Goal: Information Seeking & Learning: Learn about a topic

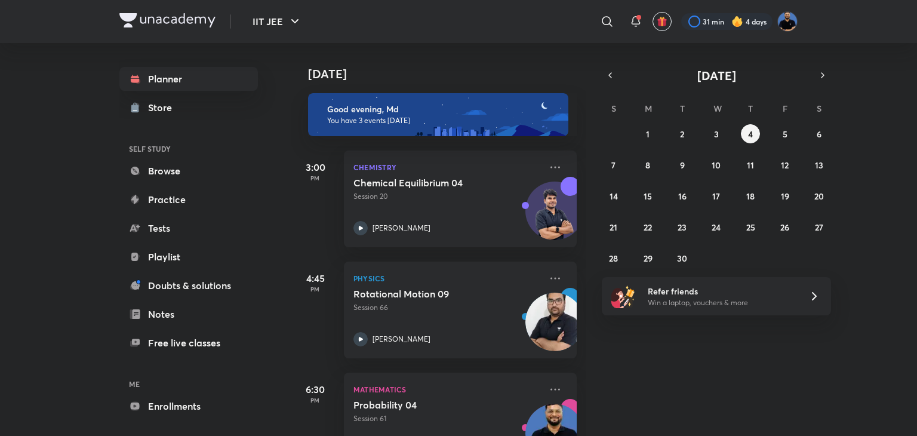
scroll to position [53, 0]
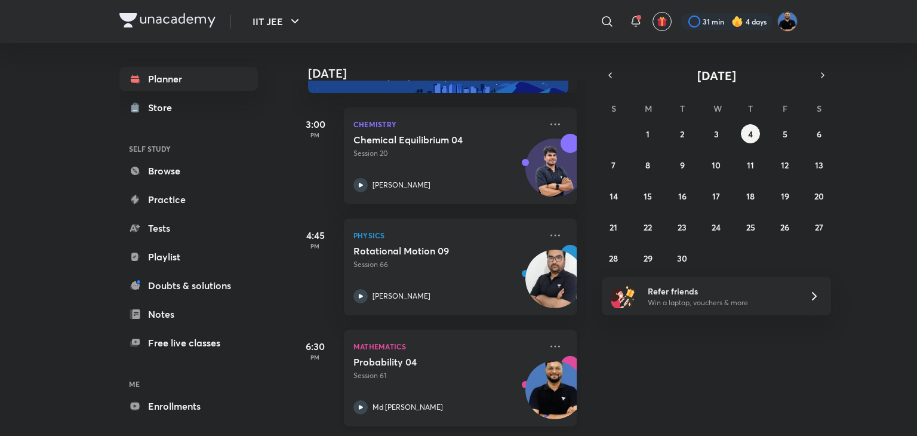
click at [420, 356] on h5 "Probability 04" at bounding box center [427, 362] width 149 height 12
click at [434, 389] on div "Probability 04 Session 61 Md [PERSON_NAME]" at bounding box center [446, 385] width 187 height 58
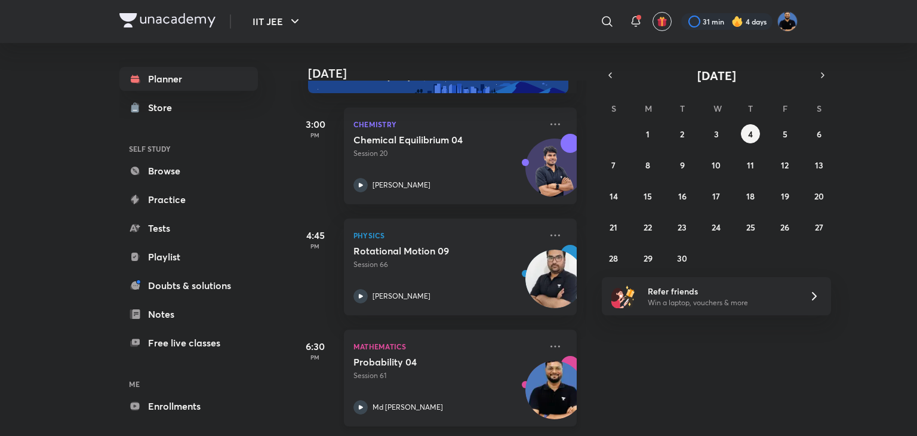
click at [439, 357] on h5 "Probability 04" at bounding box center [427, 362] width 149 height 12
click at [680, 340] on div "[DATE] Good evening, Md You have 3 events [DATE] 3:00 PM Chemistry Chemical Equ…" at bounding box center [602, 239] width 623 height 393
click at [445, 400] on div "Md [PERSON_NAME]" at bounding box center [446, 407] width 187 height 14
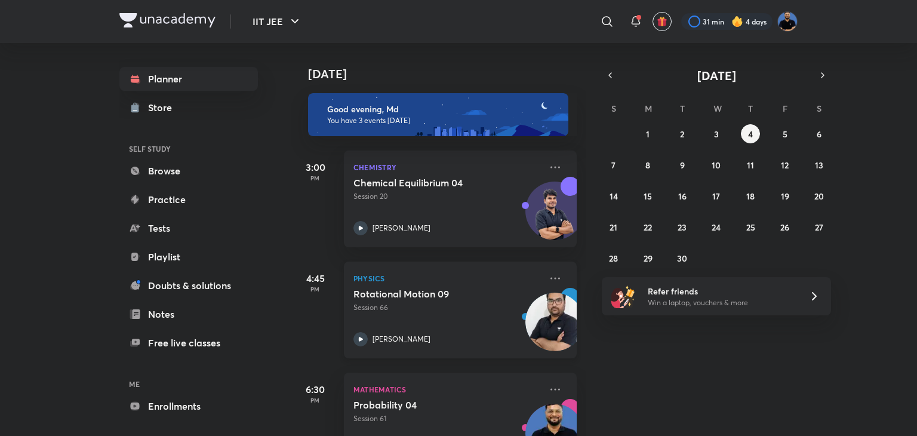
scroll to position [53, 0]
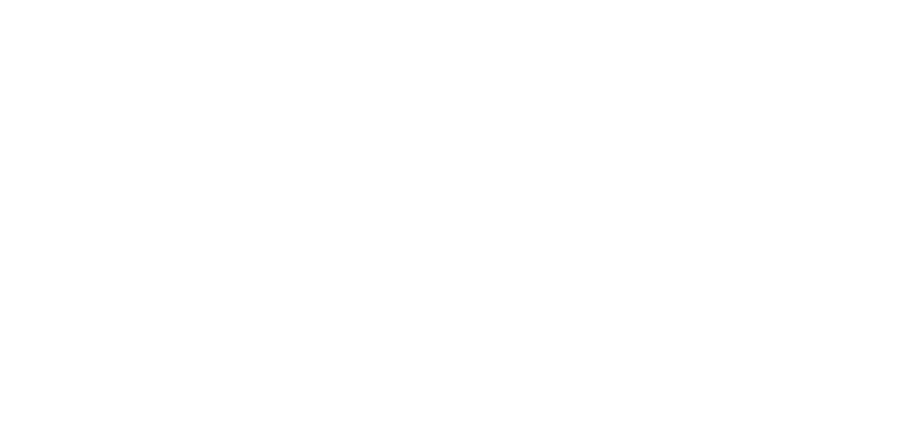
click at [601, 5] on html at bounding box center [458, 2] width 917 height 5
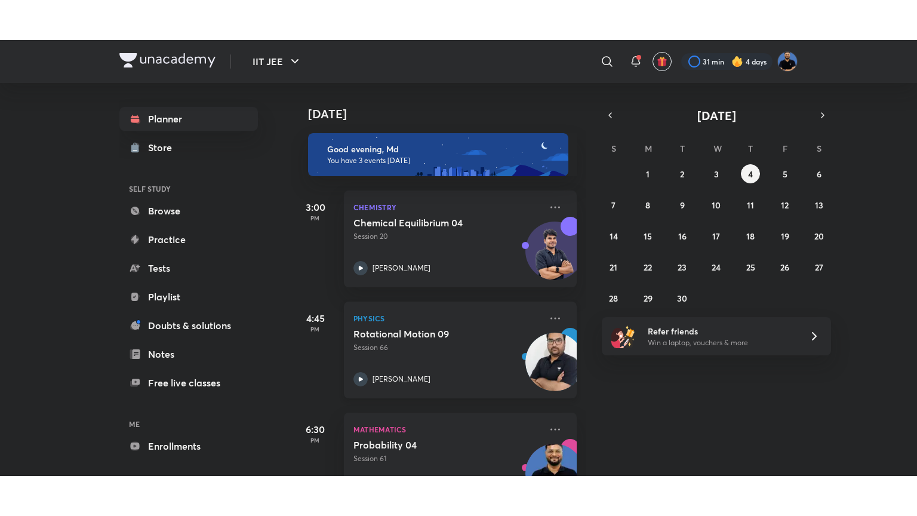
scroll to position [53, 0]
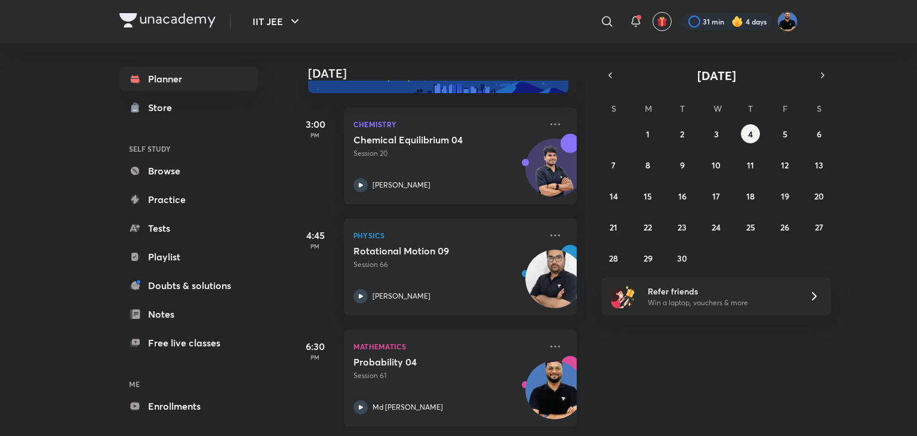
click at [418, 401] on div "Md [PERSON_NAME]" at bounding box center [446, 407] width 187 height 14
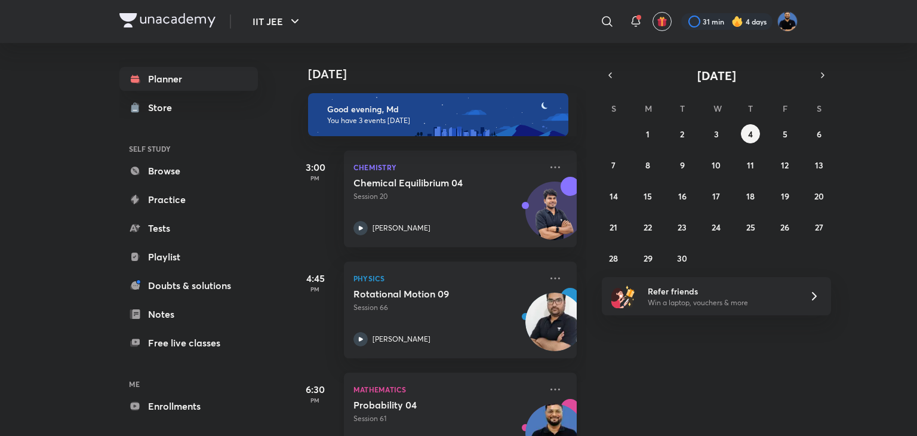
click at [446, 397] on div "Mathematics Probability 04 Session 61 Md Afroj" at bounding box center [460, 420] width 233 height 97
click at [435, 399] on h5 "Probability 04" at bounding box center [427, 405] width 149 height 12
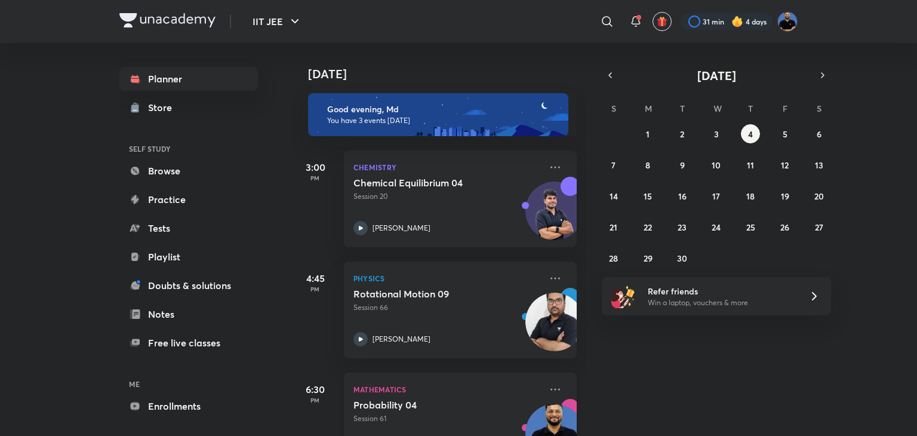
click at [435, 399] on h5 "Probability 04" at bounding box center [427, 405] width 149 height 12
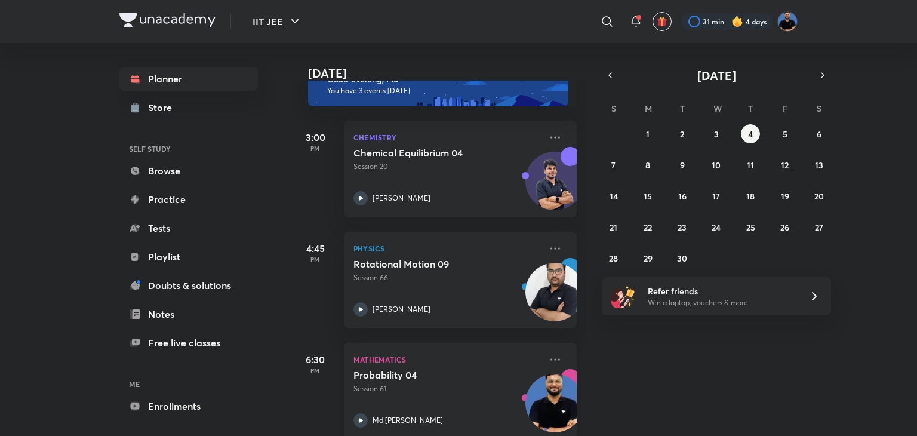
scroll to position [53, 0]
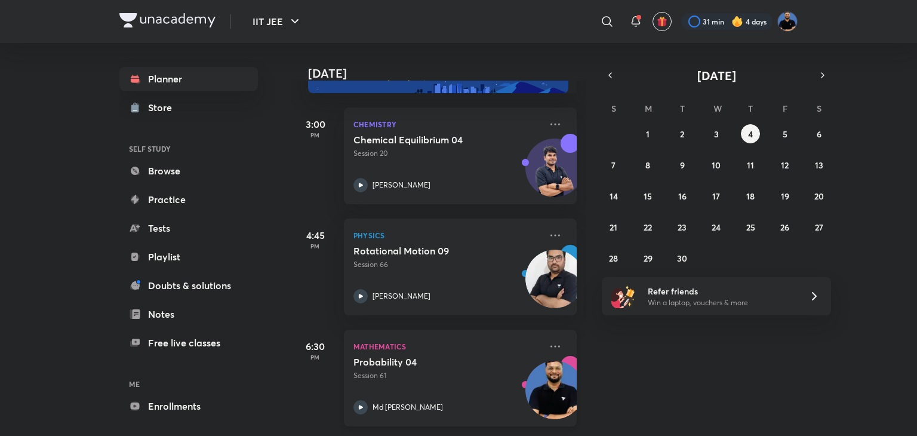
click at [399, 378] on div "Probability 04 Session 61 Md [PERSON_NAME]" at bounding box center [446, 385] width 187 height 58
click at [655, 360] on div "[DATE] Good evening, Md You have 3 events [DATE] 3:00 PM Chemistry Chemical Equ…" at bounding box center [602, 239] width 623 height 393
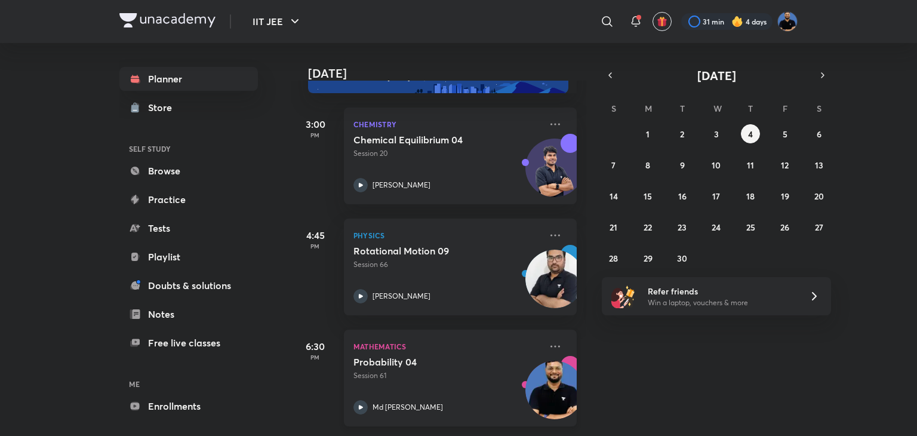
click at [491, 370] on p "Session 61" at bounding box center [446, 375] width 187 height 11
click at [358, 400] on icon at bounding box center [360, 407] width 14 height 14
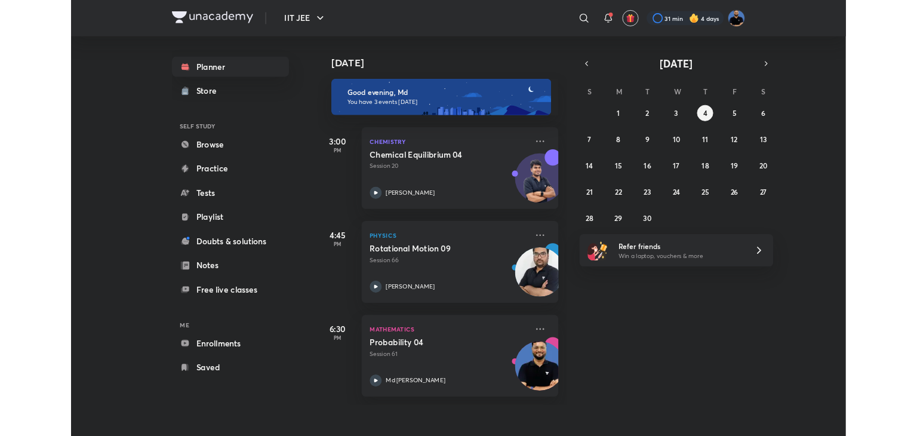
scroll to position [0, 0]
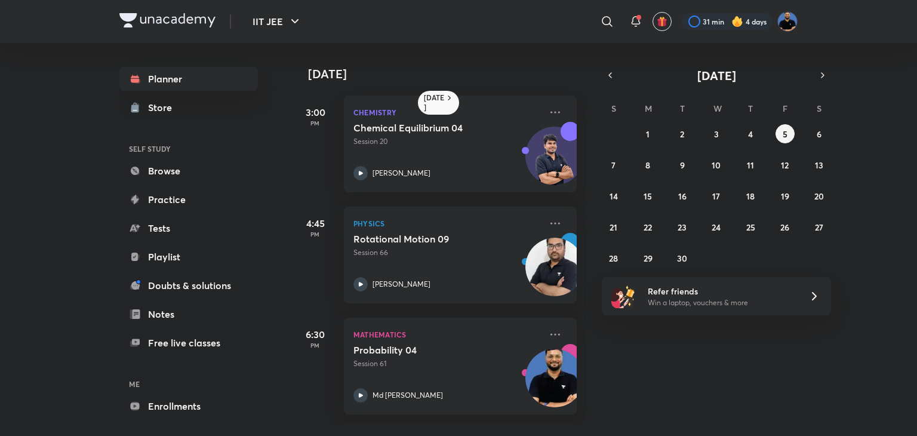
click at [623, 384] on div "Yesterday 3:00 PM Chemistry Chemical Equilibrium 04 Session 20 Sunil Suman 4:45…" at bounding box center [602, 233] width 623 height 381
click at [672, 371] on div "Yesterday 3:00 PM Chemistry Chemical Equilibrium 04 Session 20 Sunil Suman 4:45…" at bounding box center [602, 233] width 623 height 381
